Goal: Task Accomplishment & Management: Complete application form

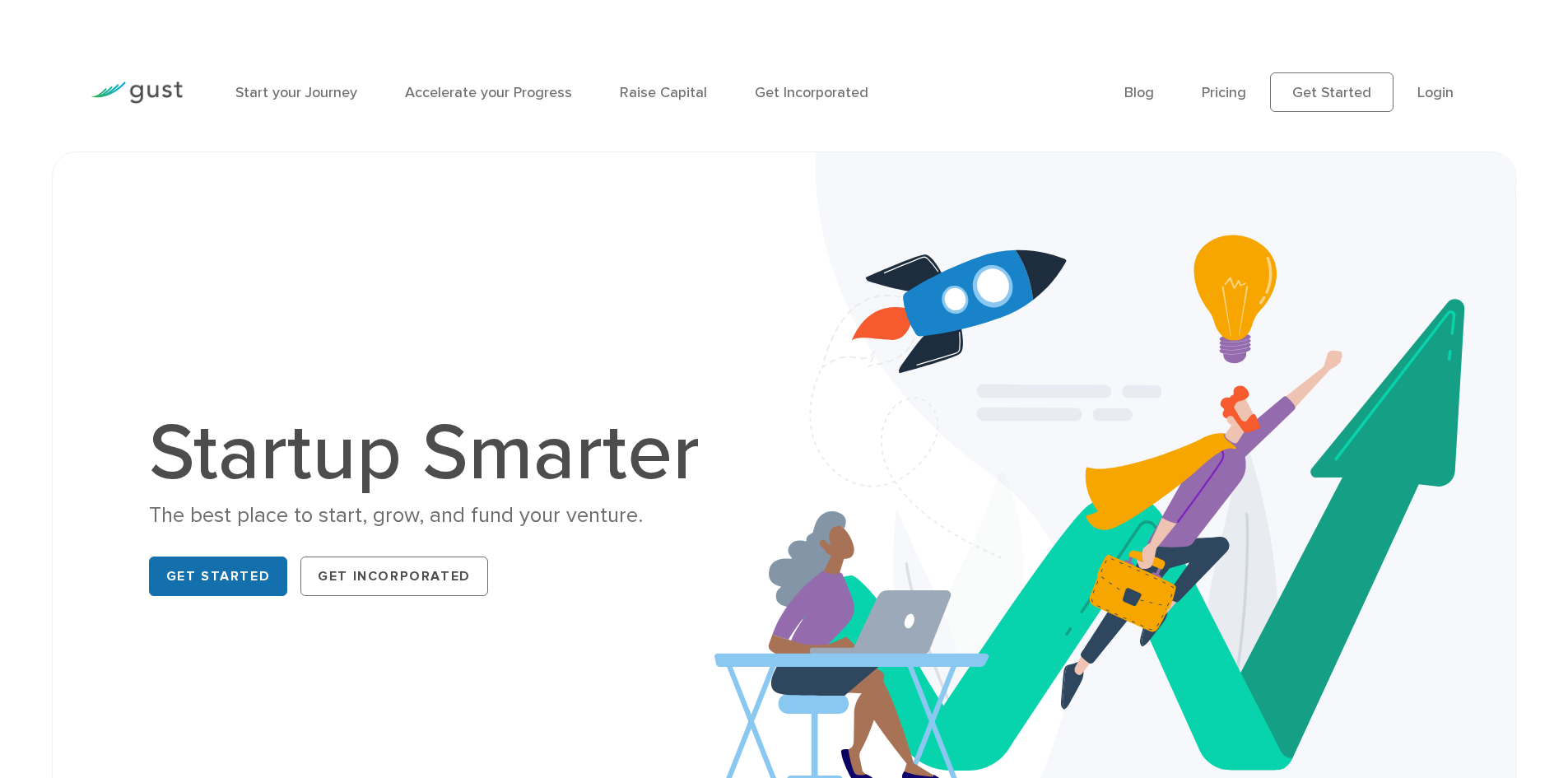
click at [211, 585] on link "Get Started" at bounding box center [218, 576] width 139 height 39
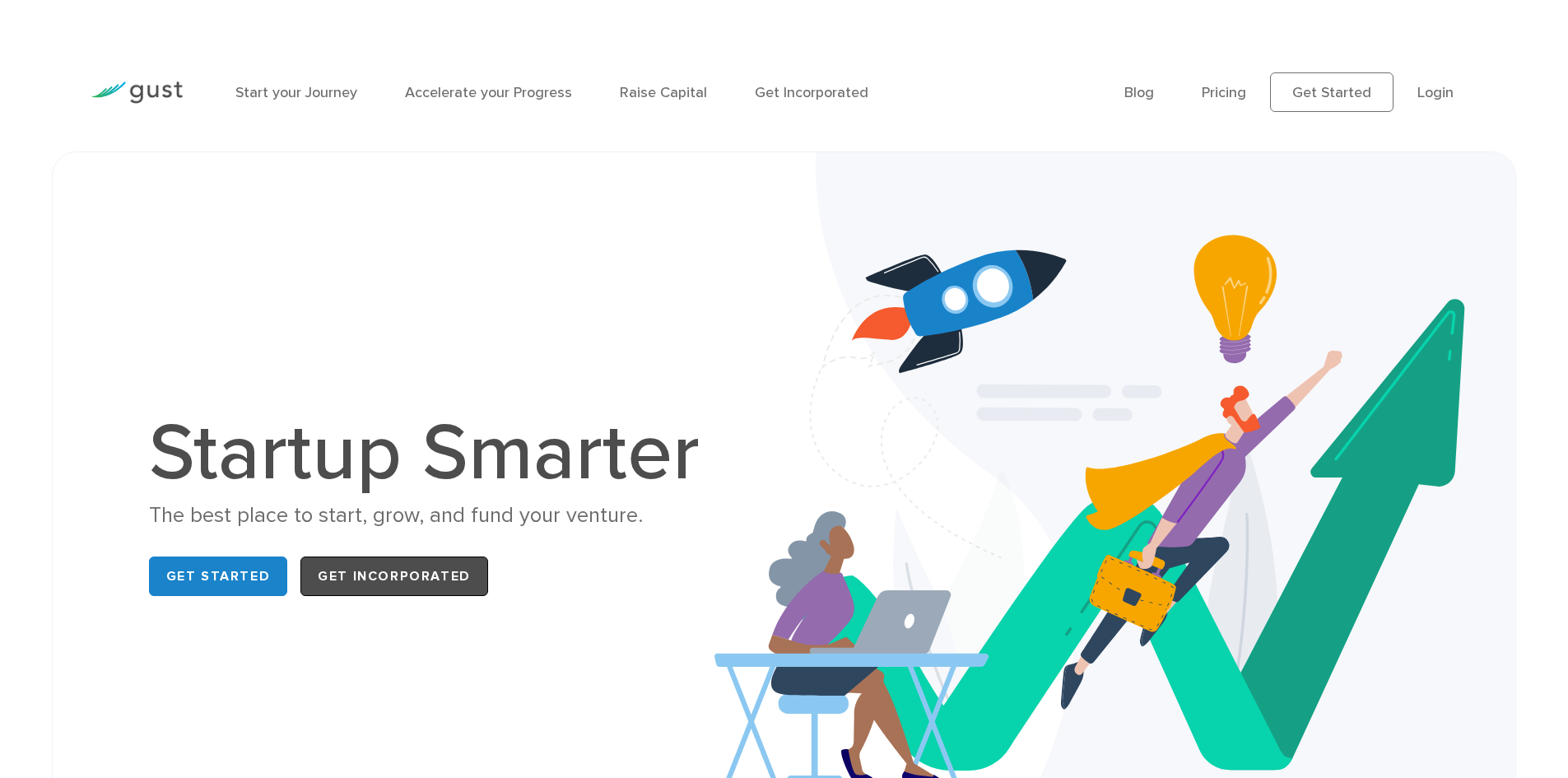
click at [378, 566] on link "Get Incorporated" at bounding box center [395, 576] width 188 height 39
